Goal: Task Accomplishment & Management: Use online tool/utility

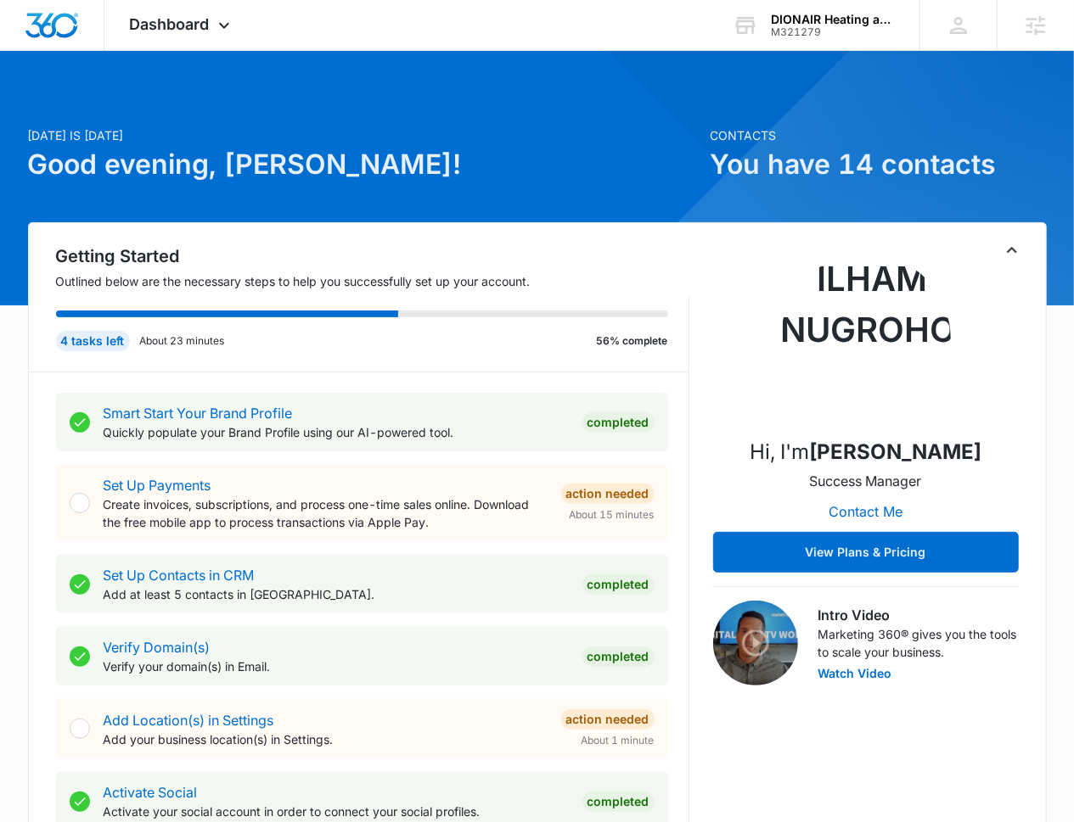
click at [278, 140] on p "[DATE] is [DATE]" at bounding box center [364, 135] width 672 height 18
click at [186, 16] on span "Dashboard" at bounding box center [170, 24] width 80 height 18
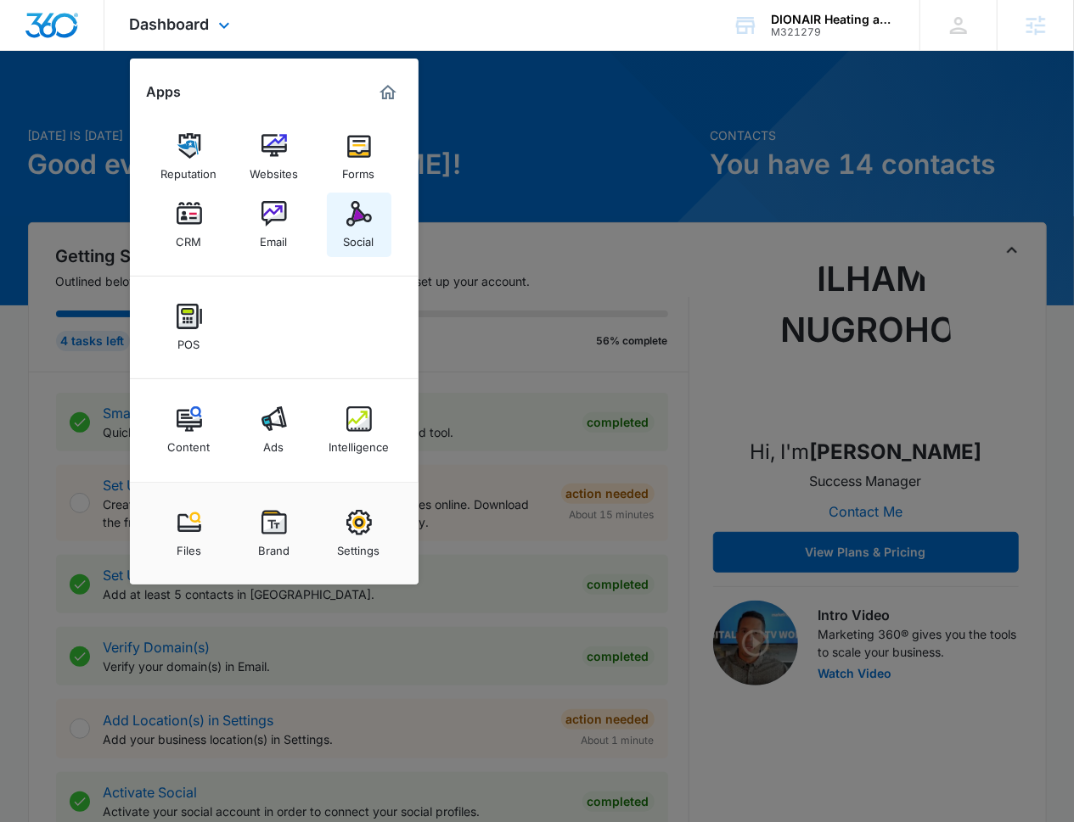
click at [332, 222] on link "Social" at bounding box center [359, 225] width 64 height 64
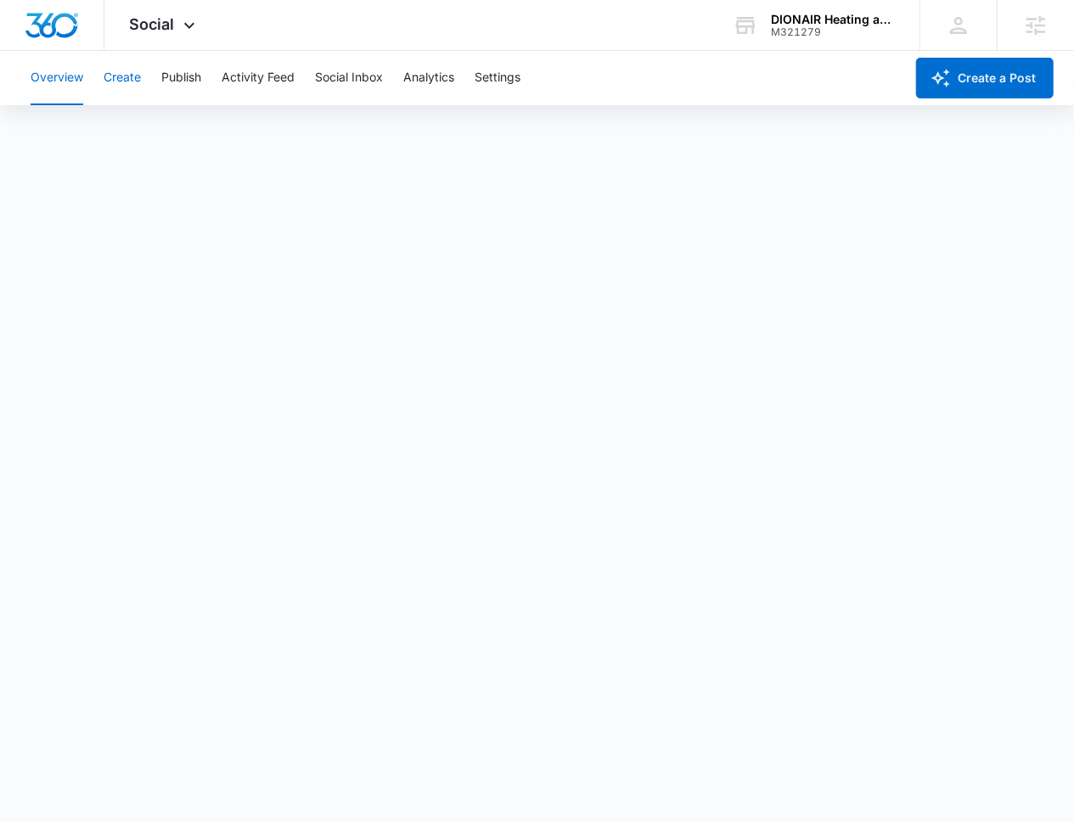
click at [126, 73] on button "Create" at bounding box center [122, 78] width 37 height 54
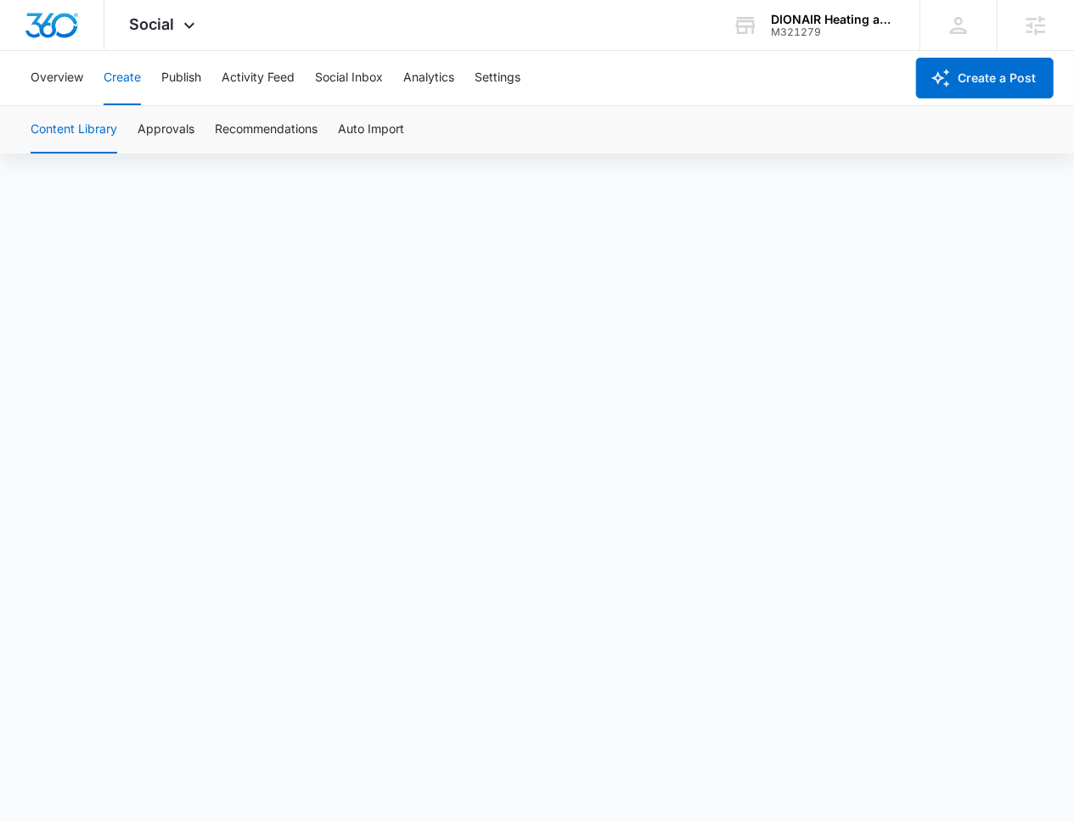
scroll to position [12, 0]
click at [171, 153] on button "Approvals" at bounding box center [165, 130] width 57 height 48
click at [89, 121] on button "Content Library" at bounding box center [74, 130] width 87 height 48
click at [172, 131] on button "Approvals" at bounding box center [165, 130] width 57 height 48
click at [110, 132] on button "Content Library" at bounding box center [74, 130] width 87 height 48
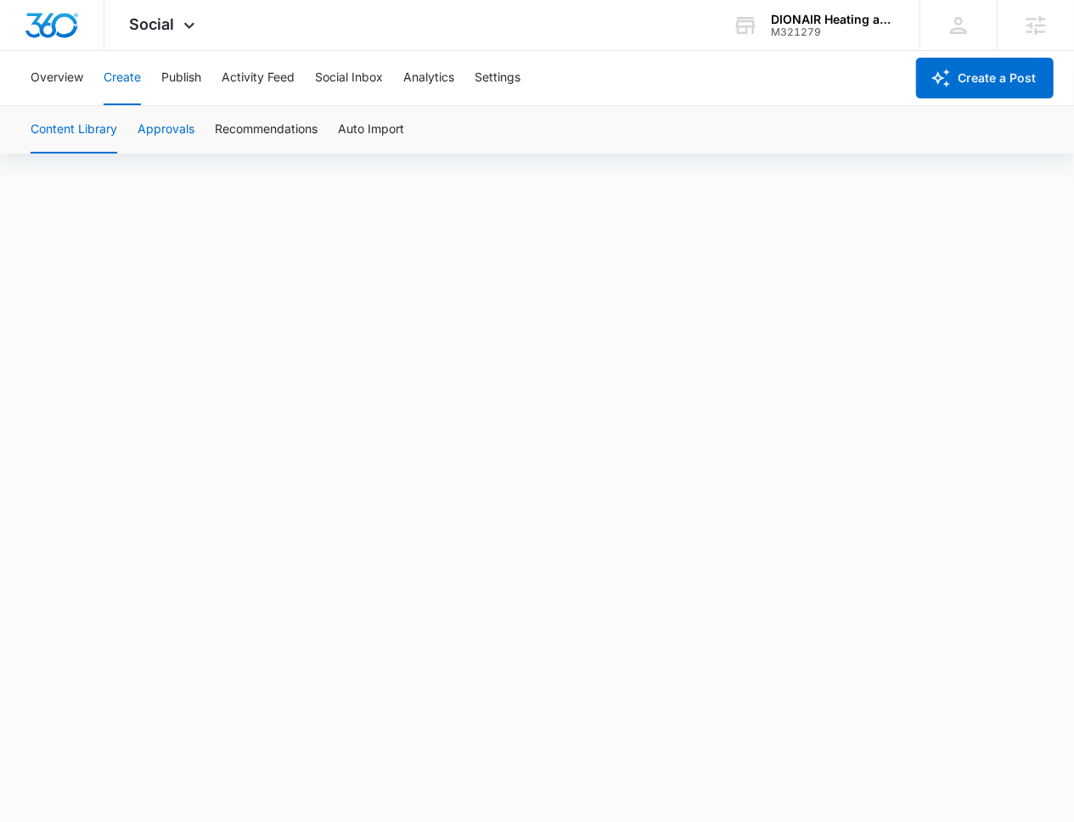
click at [160, 121] on button "Approvals" at bounding box center [165, 130] width 57 height 48
